Goal: Find specific page/section: Find specific page/section

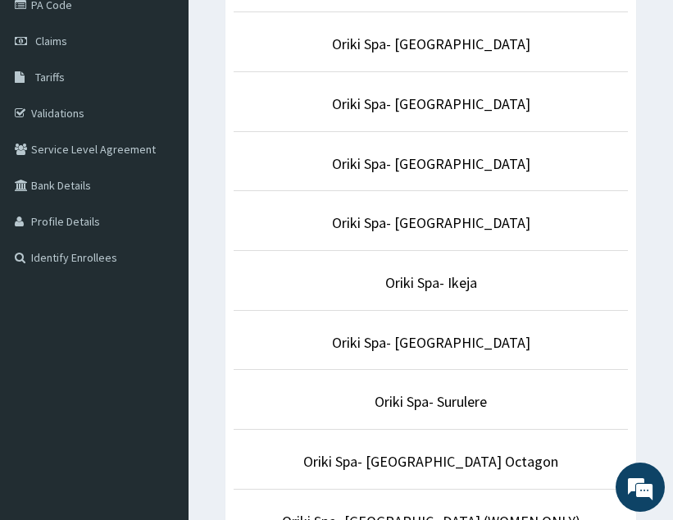
scroll to position [211, 0]
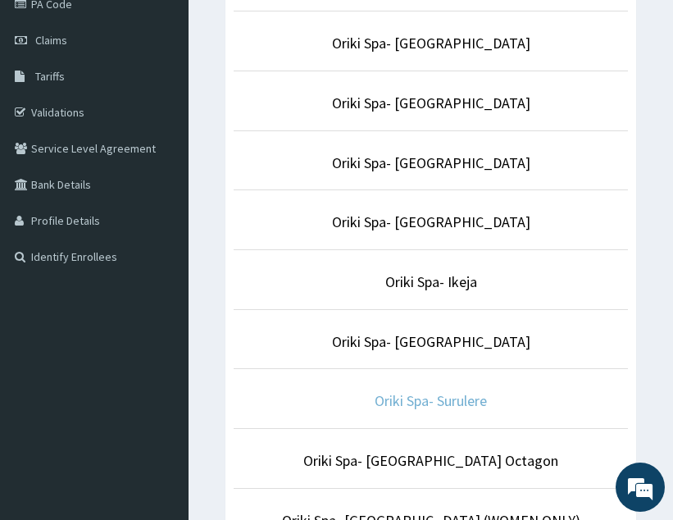
click at [425, 400] on link "Oriki Spa- Surulere" at bounding box center [431, 400] width 112 height 19
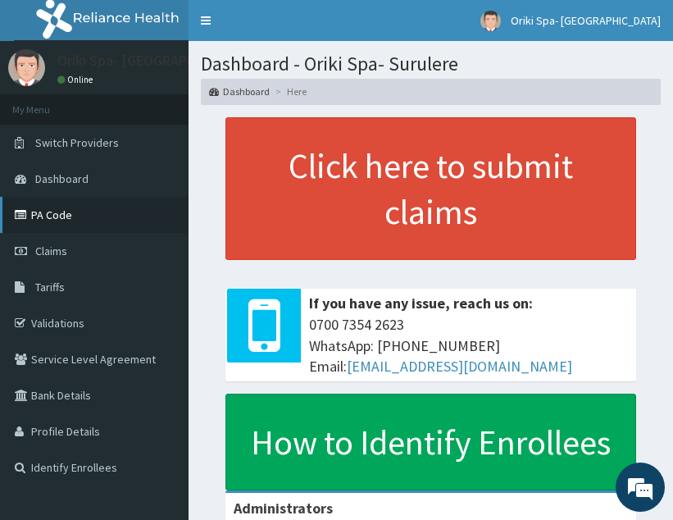
click at [80, 221] on link "PA Code" at bounding box center [94, 215] width 189 height 36
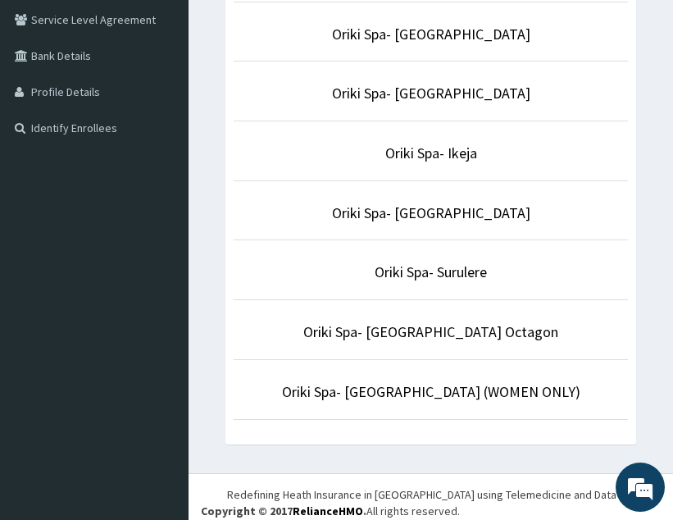
scroll to position [351, 0]
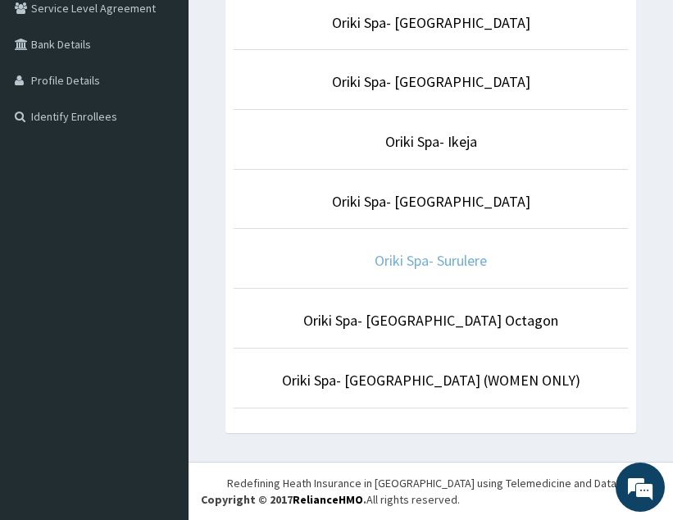
click at [450, 270] on link "Oriki Spa- Surulere" at bounding box center [431, 260] width 112 height 19
